Goal: Information Seeking & Learning: Learn about a topic

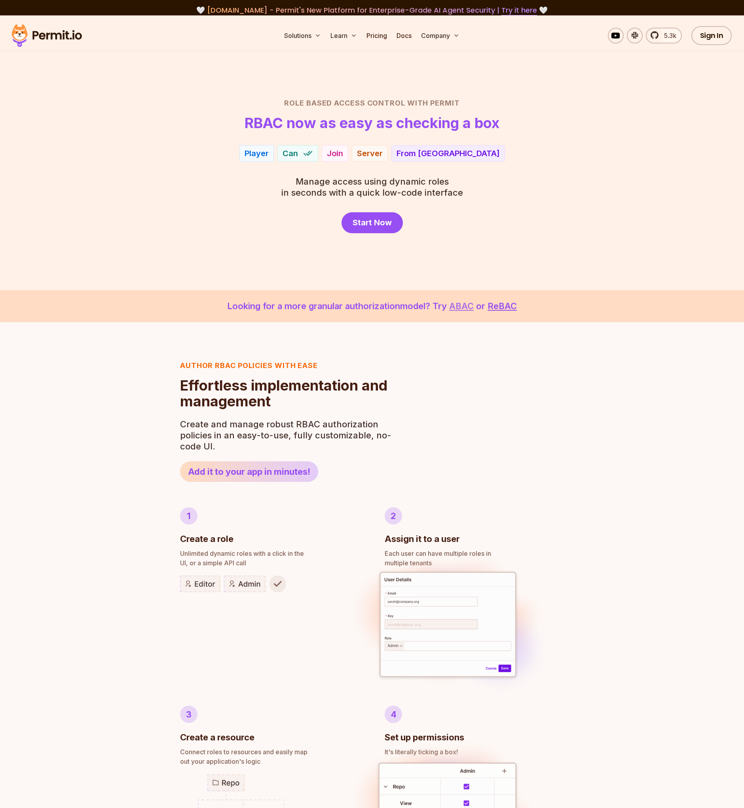
click at [463, 308] on link "ABAC" at bounding box center [461, 306] width 25 height 10
click at [506, 307] on link "ReBAC" at bounding box center [501, 306] width 29 height 10
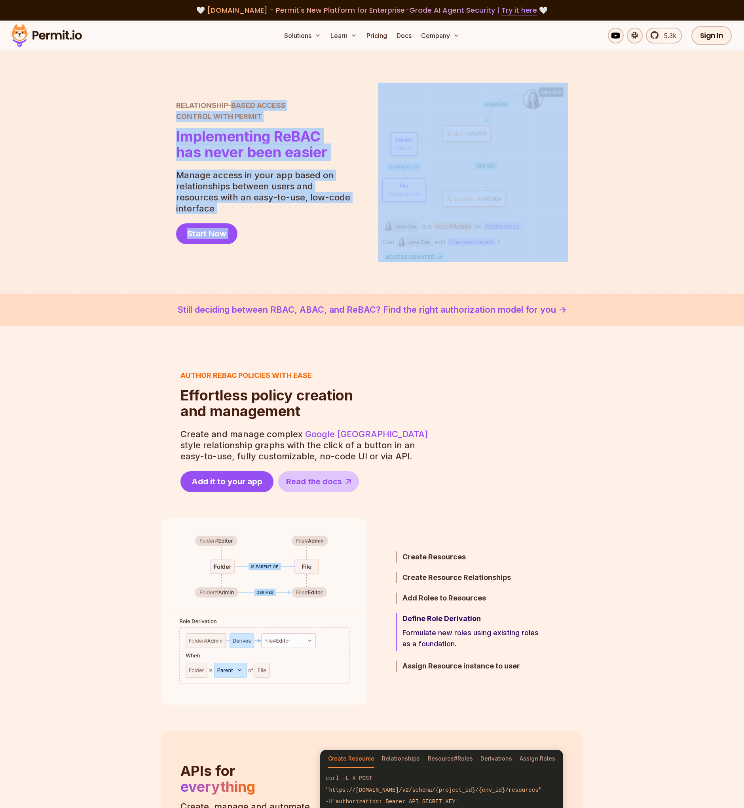
drag, startPoint x: 174, startPoint y: 111, endPoint x: 233, endPoint y: 111, distance: 58.9
click at [233, 111] on section "Relationship-Based Access Control with Permit Relationship Based Access Control…" at bounding box center [372, 172] width 744 height 243
click at [233, 111] on span "Relationship-Based Access" at bounding box center [251, 105] width 151 height 11
